Goal: Find contact information: Find contact information

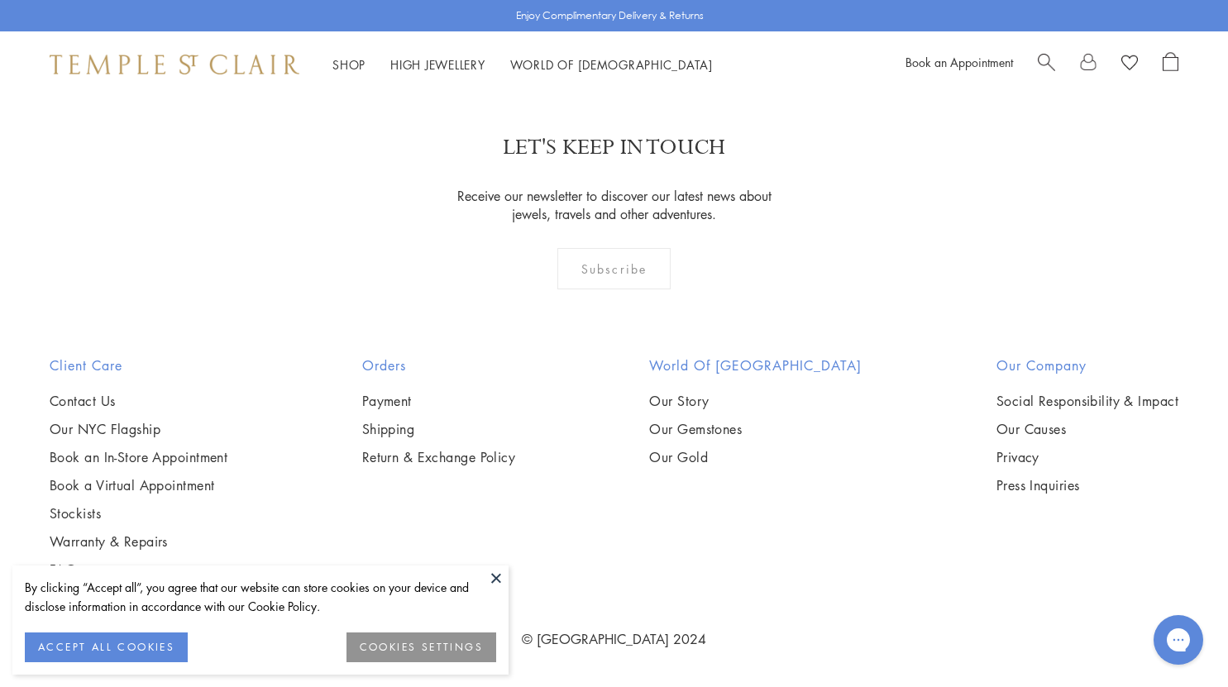
scroll to position [3472, 0]
click at [62, 395] on link "Contact Us" at bounding box center [139, 401] width 178 height 18
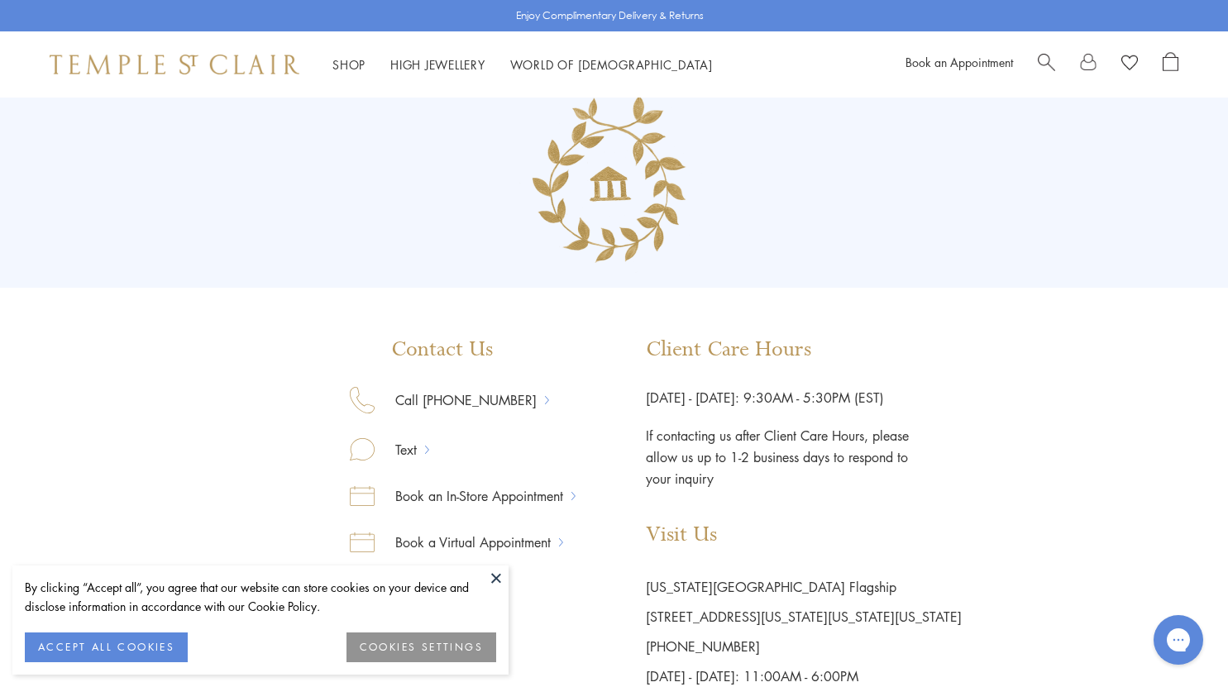
scroll to position [83, 0]
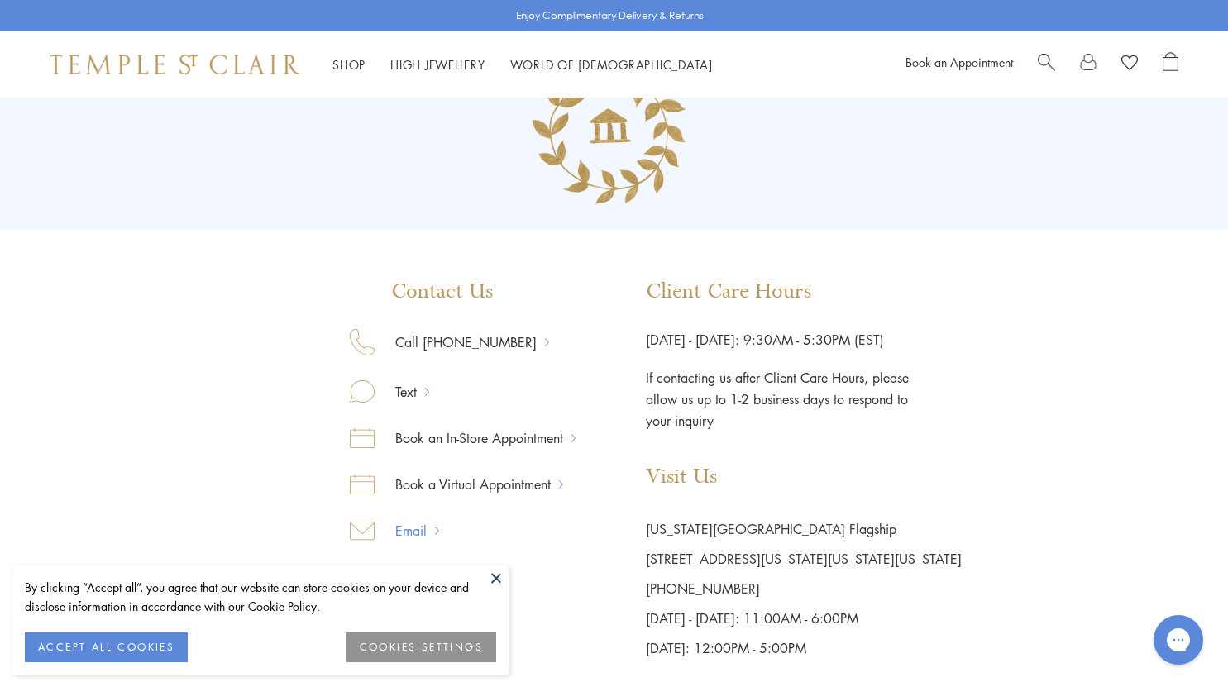
click at [429, 528] on link "Email" at bounding box center [405, 530] width 60 height 21
